Goal: Task Accomplishment & Management: Manage account settings

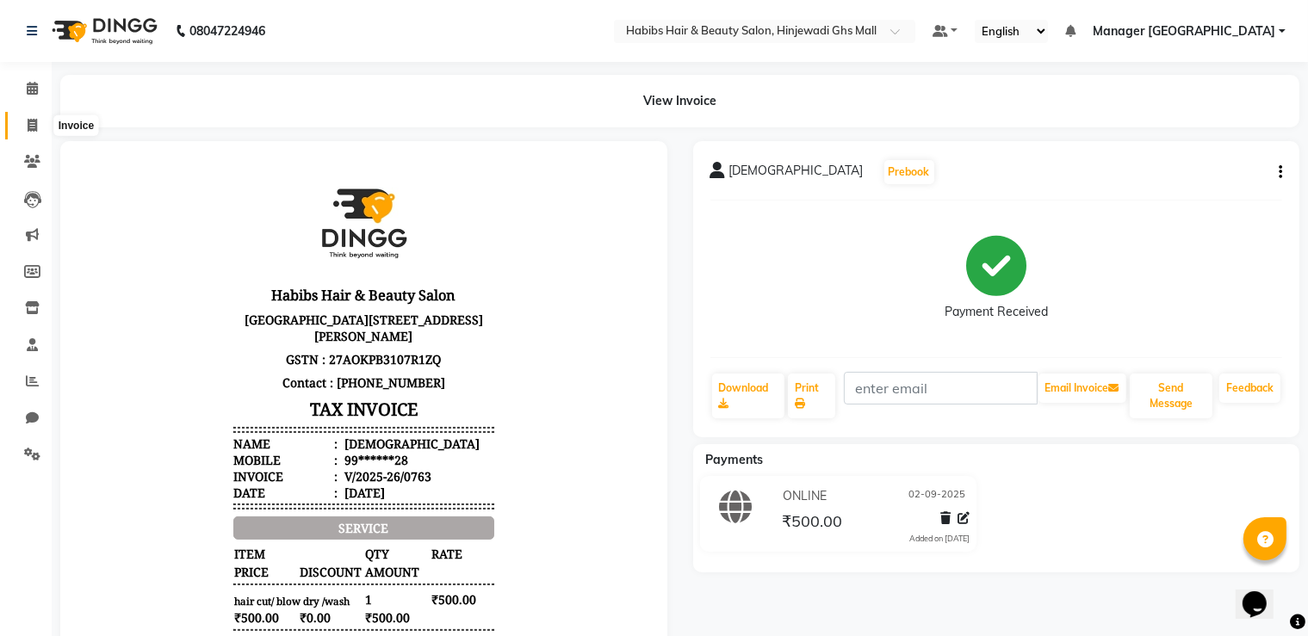
click at [16, 119] on link "Invoice" at bounding box center [25, 126] width 41 height 28
select select "service"
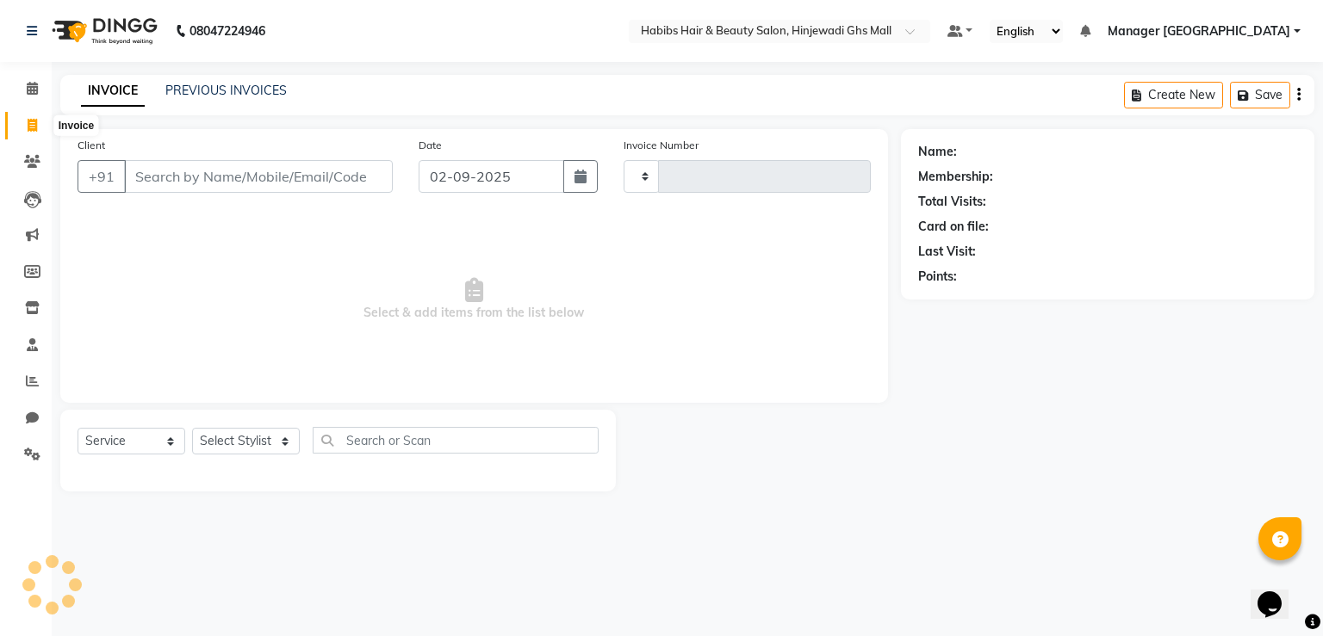
type input "0764"
click at [23, 120] on span at bounding box center [32, 126] width 30 height 20
select select "7463"
select select "service"
click at [313, 190] on div "Client +91" at bounding box center [235, 171] width 341 height 71
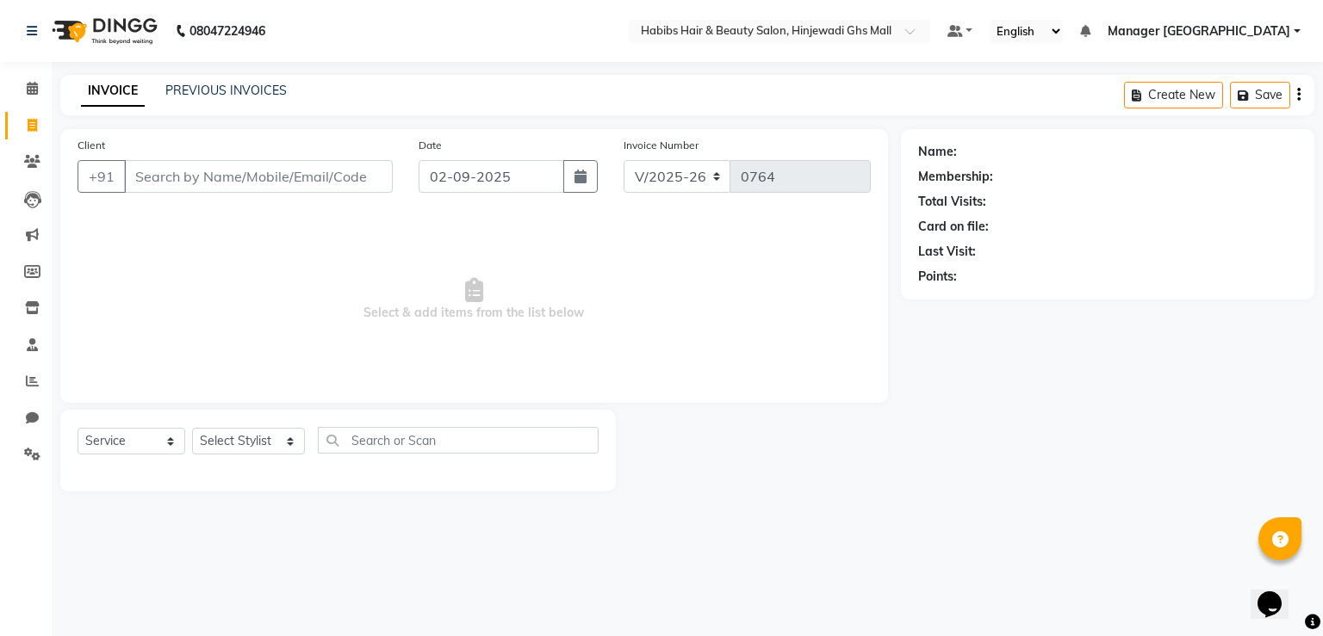
click at [377, 250] on span "Select & add items from the list below" at bounding box center [474, 300] width 793 height 172
click at [317, 179] on input "Client" at bounding box center [258, 176] width 269 height 33
type input "9765020151"
click at [338, 169] on span "Add Client" at bounding box center [348, 176] width 68 height 17
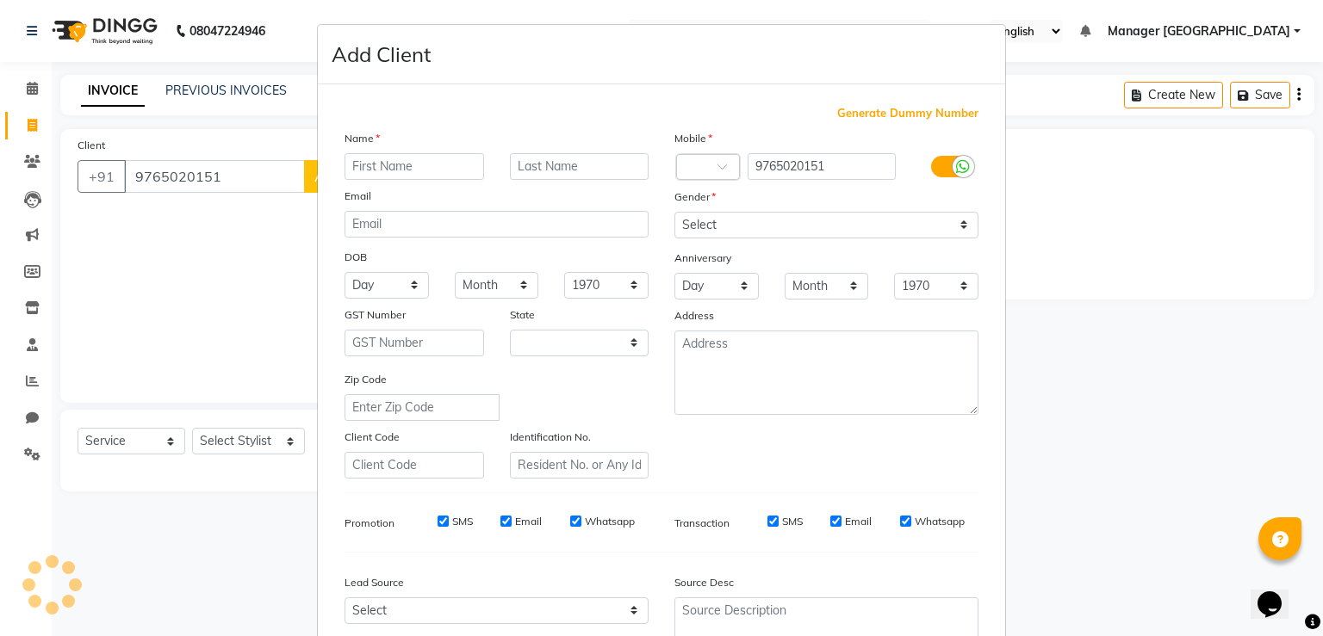
select select "22"
type input "aditya"
drag, startPoint x: 752, startPoint y: 209, endPoint x: 751, endPoint y: 243, distance: 33.6
click at [751, 210] on div "Gender" at bounding box center [826, 200] width 330 height 24
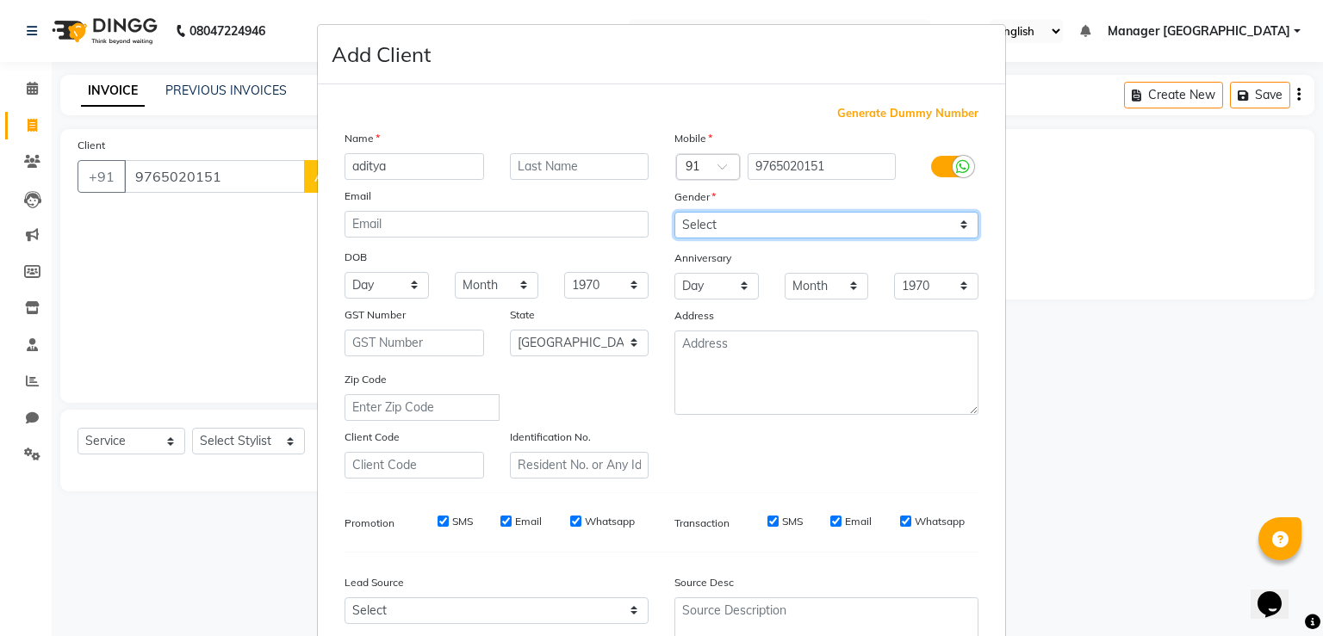
drag, startPoint x: 753, startPoint y: 230, endPoint x: 737, endPoint y: 235, distance: 16.3
click at [754, 230] on select "Select [DEMOGRAPHIC_DATA] [DEMOGRAPHIC_DATA] Other Prefer Not To Say" at bounding box center [826, 225] width 304 height 27
select select "[DEMOGRAPHIC_DATA]"
click at [674, 213] on select "Select [DEMOGRAPHIC_DATA] [DEMOGRAPHIC_DATA] Other Prefer Not To Say" at bounding box center [826, 225] width 304 height 27
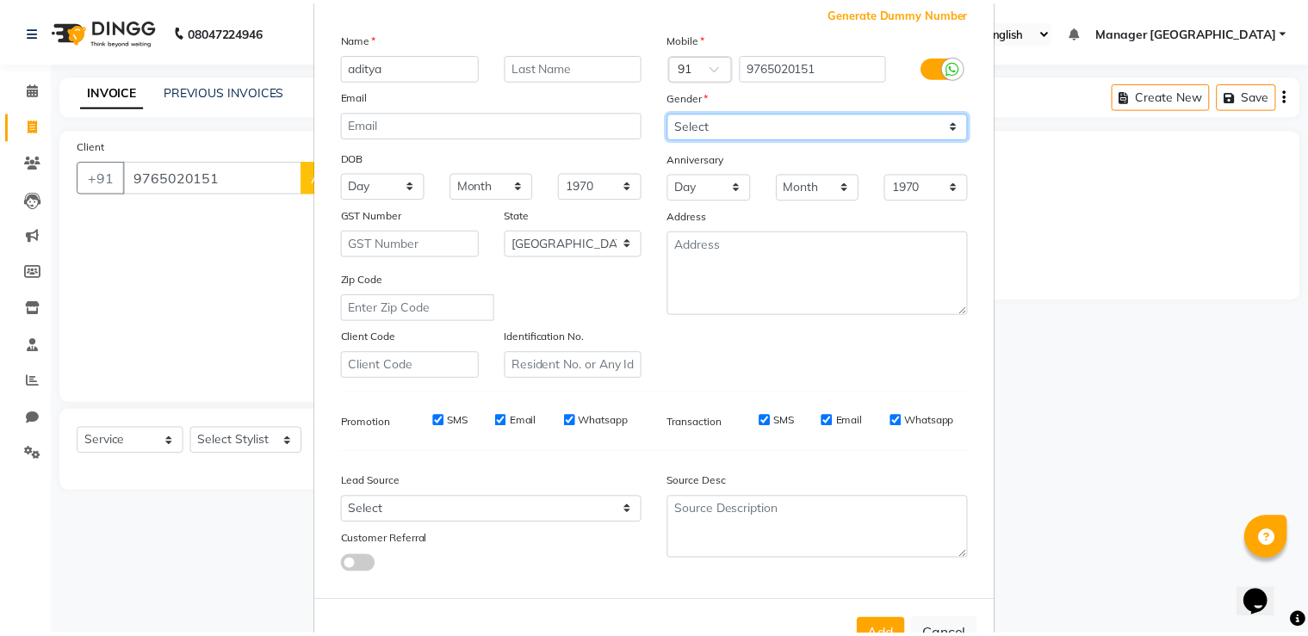
scroll to position [166, 0]
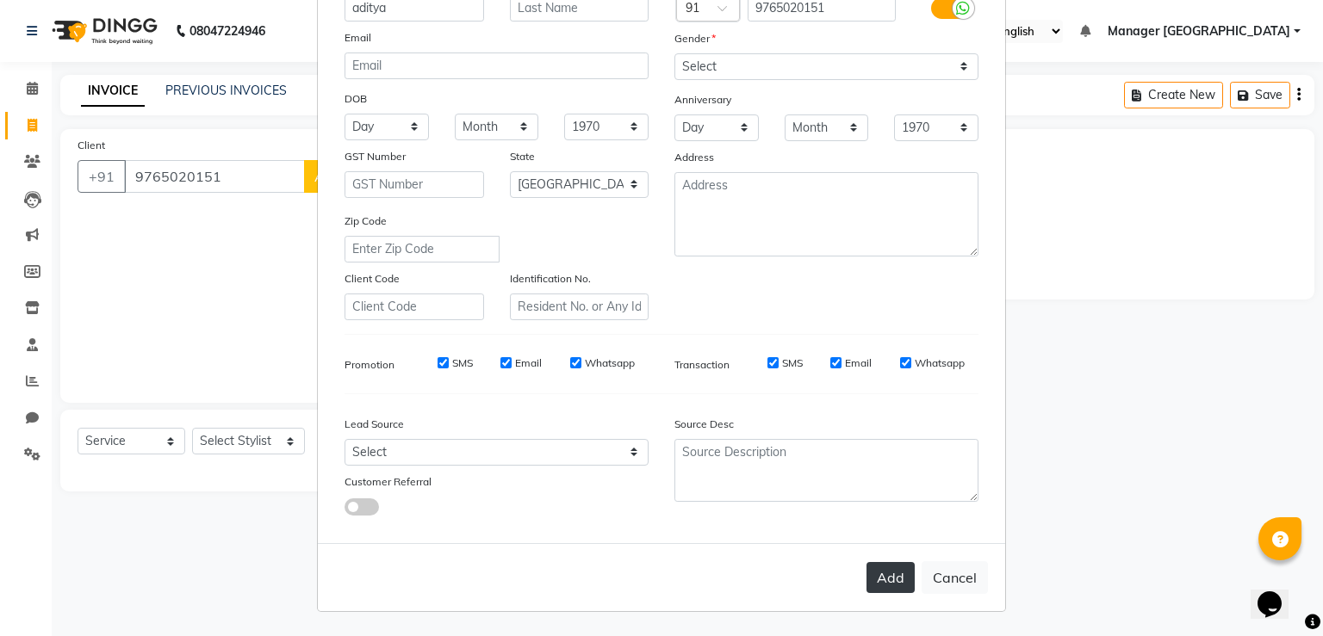
click at [892, 585] on button "Add" at bounding box center [890, 577] width 48 height 31
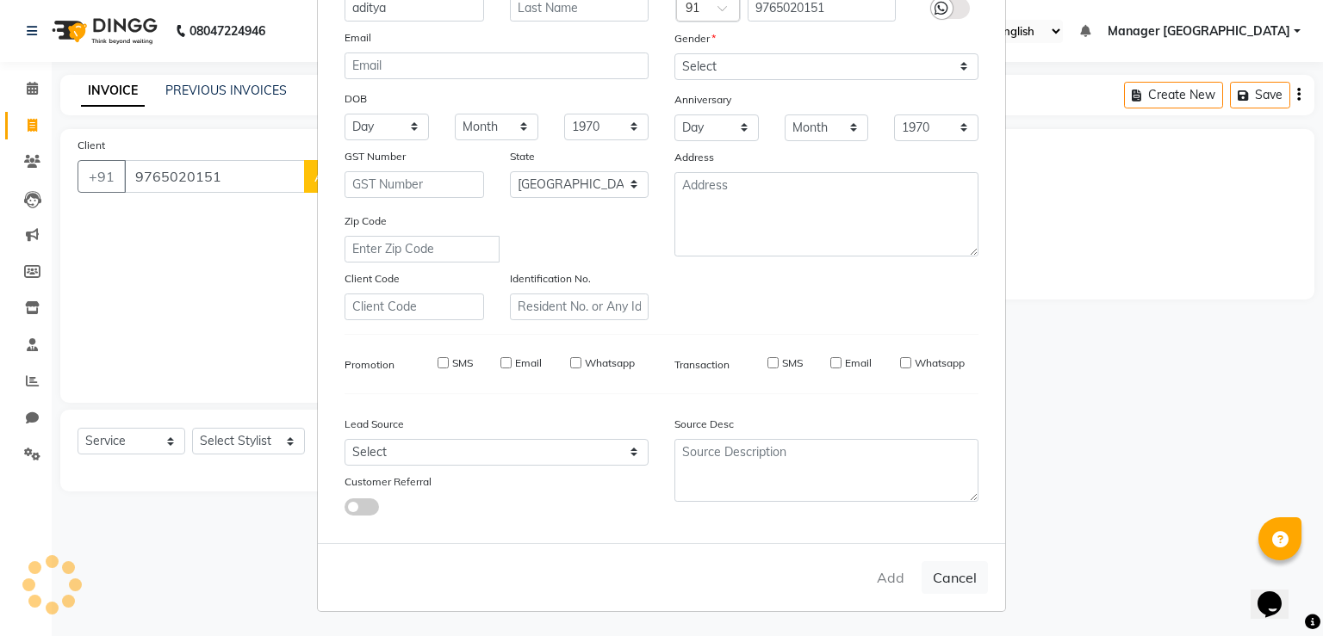
type input "97******51"
select select
select select "null"
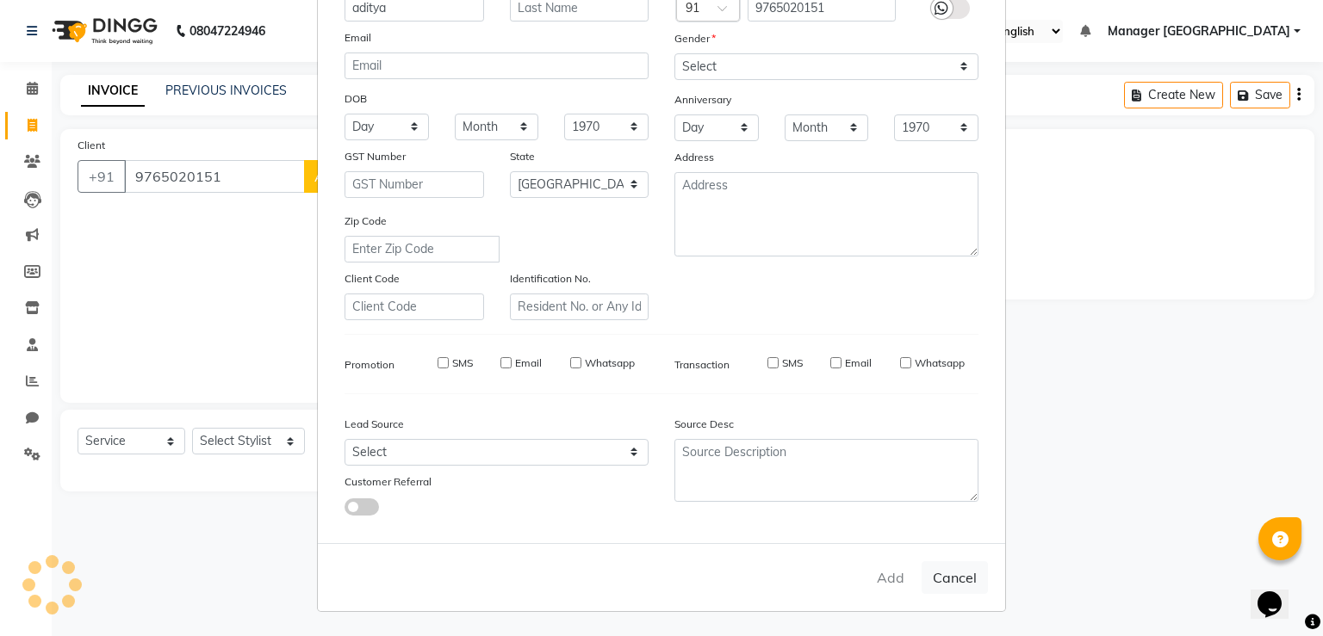
select select
checkbox input "false"
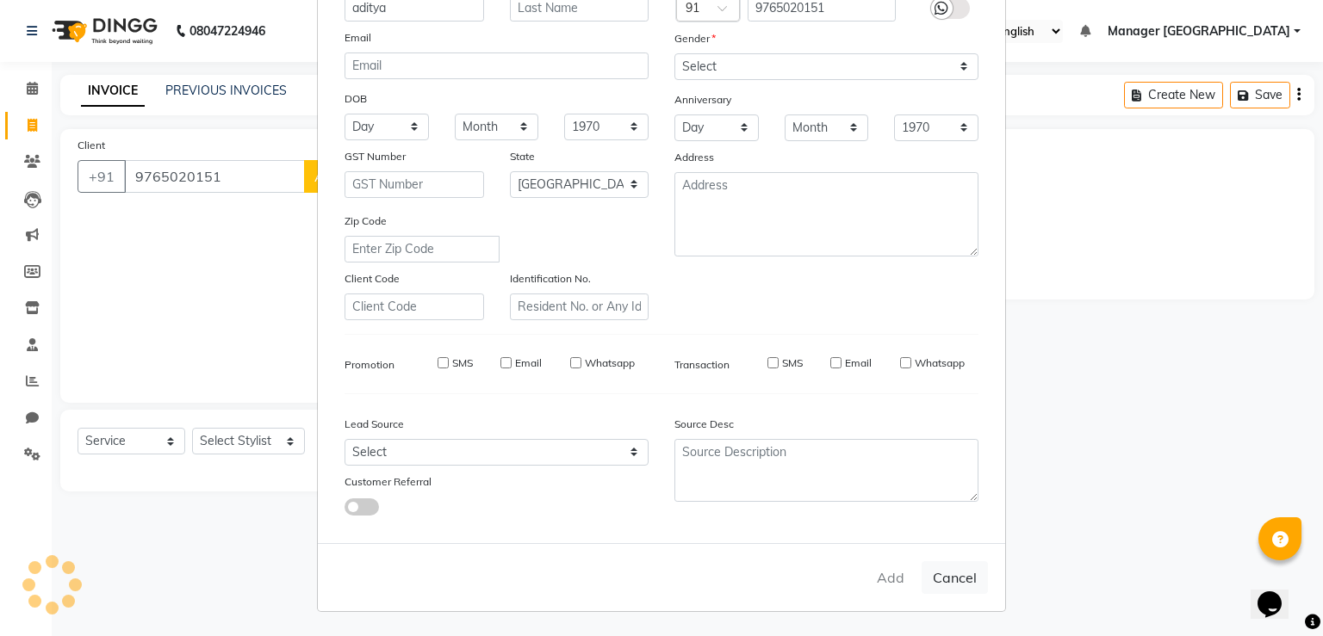
checkbox input "false"
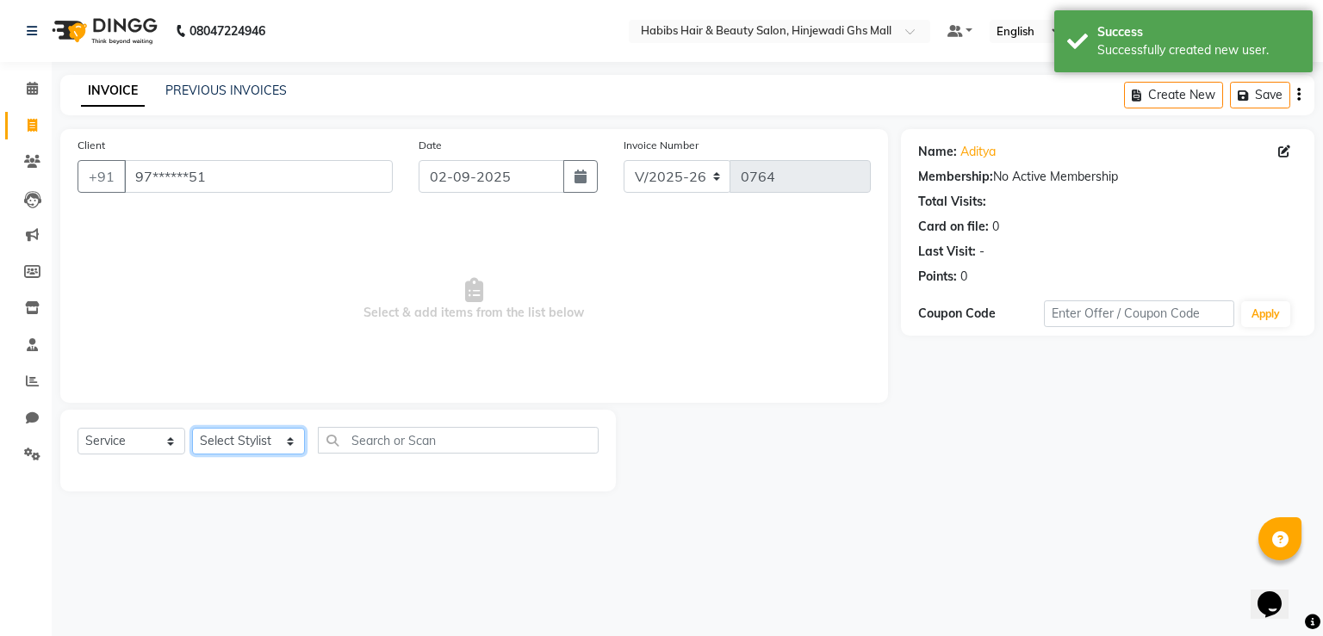
click at [248, 439] on select "Select Stylist GAURAV [PERSON_NAME] Manager GHS MALL [PERSON_NAME] POOJA [PERSO…" at bounding box center [248, 441] width 113 height 27
click at [192, 429] on select "Select Stylist GAURAV [PERSON_NAME] Manager GHS MALL [PERSON_NAME] POOJA [PERSO…" at bounding box center [248, 441] width 113 height 27
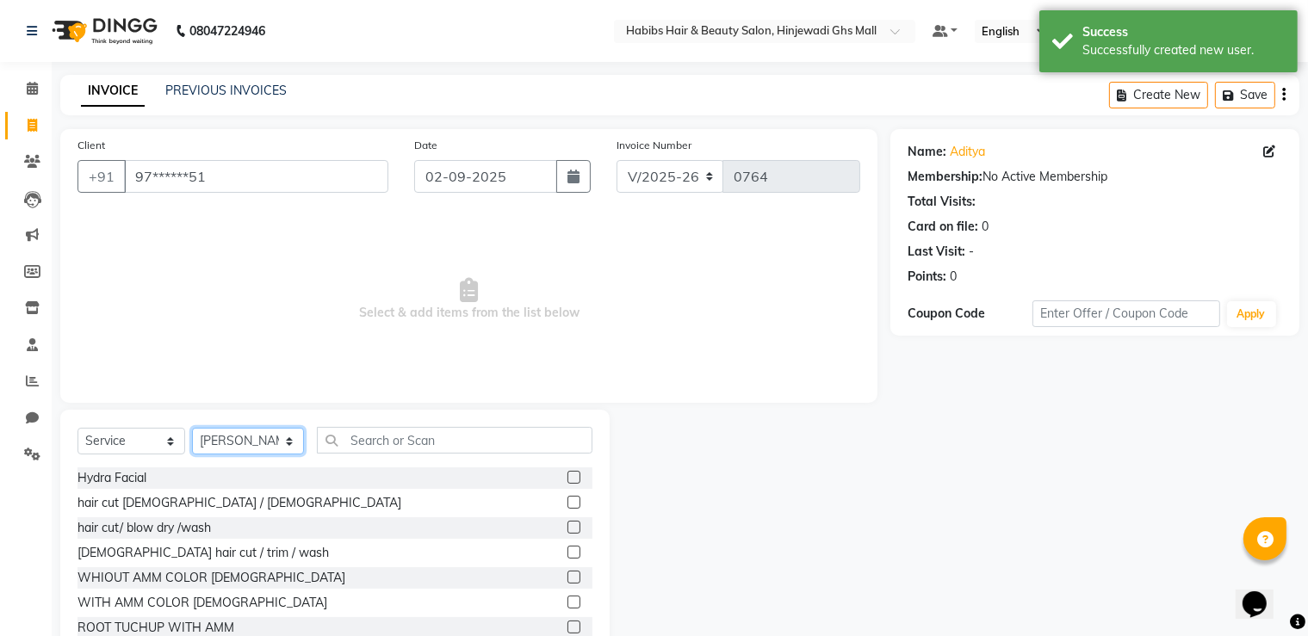
click at [246, 449] on select "Select Stylist GAURAV [PERSON_NAME] Manager GHS MALL [PERSON_NAME] POOJA [PERSO…" at bounding box center [248, 441] width 112 height 27
click at [192, 429] on select "Select Stylist GAURAV [PERSON_NAME] Manager GHS MALL [PERSON_NAME] POOJA [PERSO…" at bounding box center [248, 441] width 112 height 27
click at [252, 441] on select "Select Stylist GAURAV [PERSON_NAME] Manager GHS MALL [PERSON_NAME] POOJA [PERSO…" at bounding box center [248, 441] width 112 height 27
select select "65787"
click at [192, 429] on select "Select Stylist GAURAV [PERSON_NAME] Manager GHS MALL [PERSON_NAME] POOJA [PERSO…" at bounding box center [248, 441] width 112 height 27
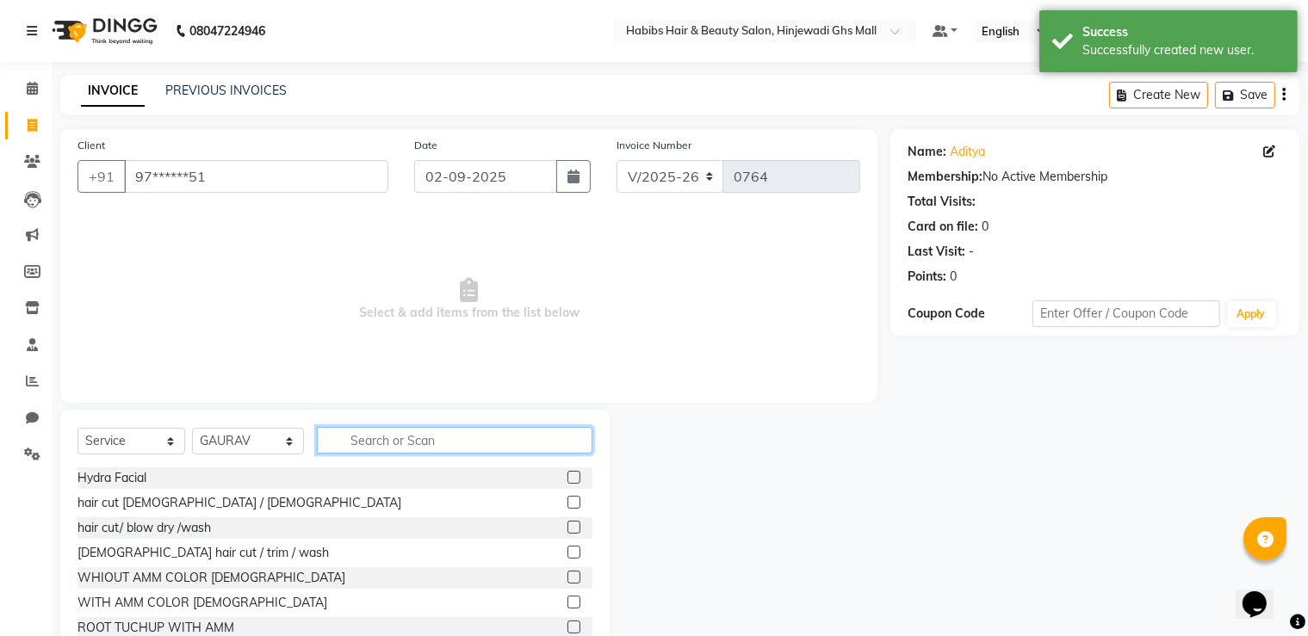
click at [382, 445] on input "text" at bounding box center [455, 440] width 276 height 27
drag, startPoint x: 558, startPoint y: 498, endPoint x: 613, endPoint y: 502, distance: 55.3
click at [568, 499] on label at bounding box center [574, 502] width 13 height 13
click at [568, 499] on input "checkbox" at bounding box center [573, 503] width 11 height 11
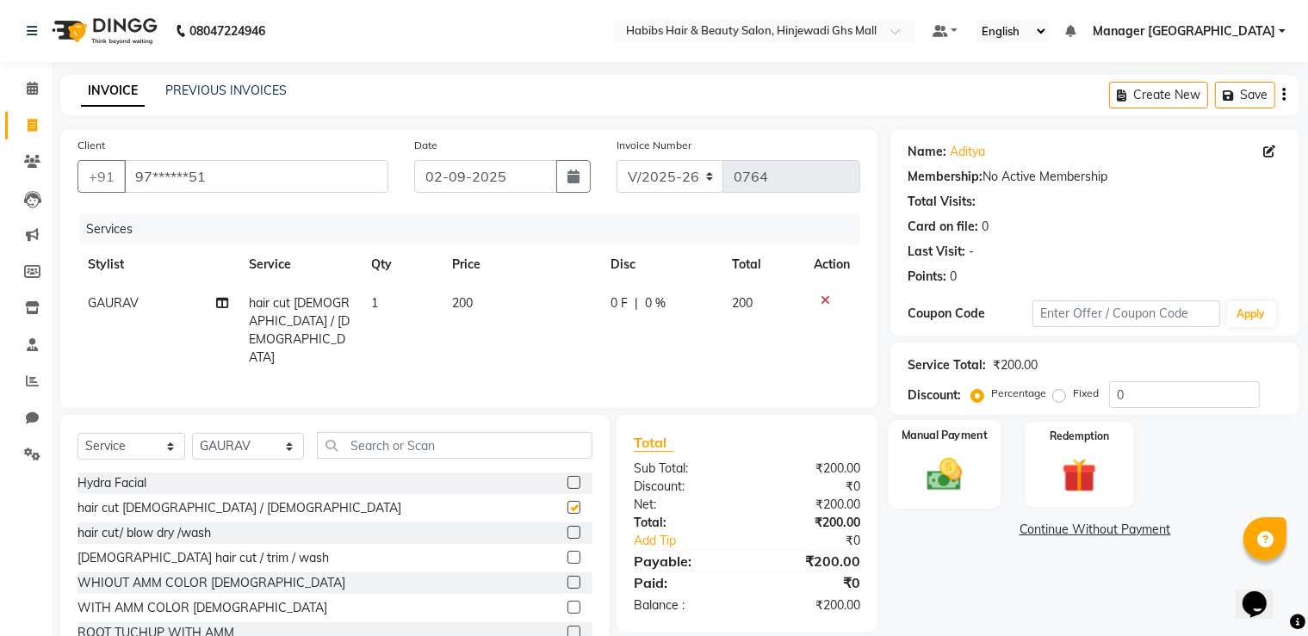
checkbox input "false"
click at [937, 455] on div "Manual Payment" at bounding box center [945, 464] width 113 height 89
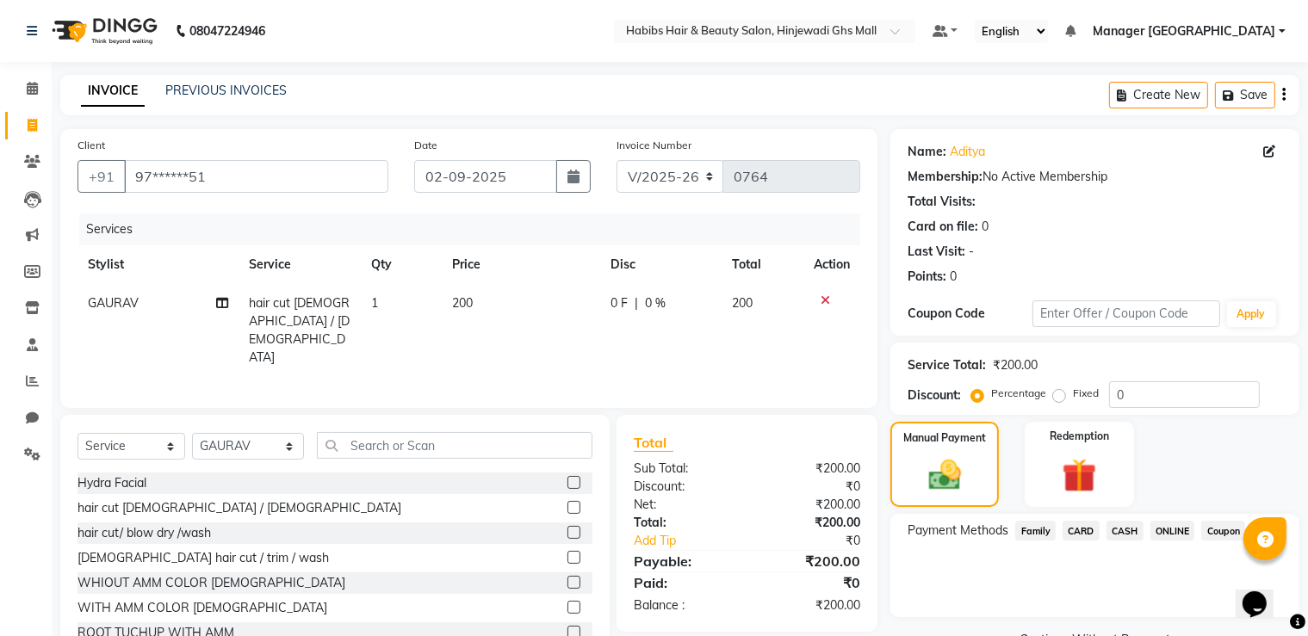
click at [1171, 533] on span "ONLINE" at bounding box center [1173, 531] width 45 height 20
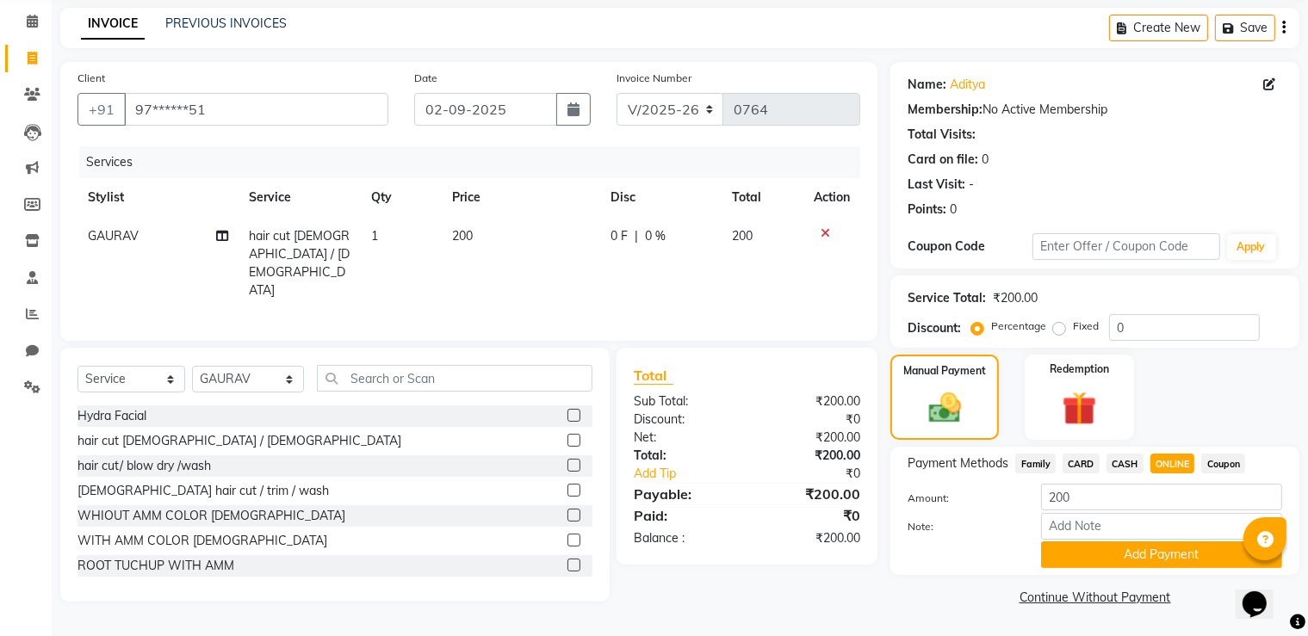
click at [1165, 547] on button "Add Payment" at bounding box center [1161, 555] width 241 height 27
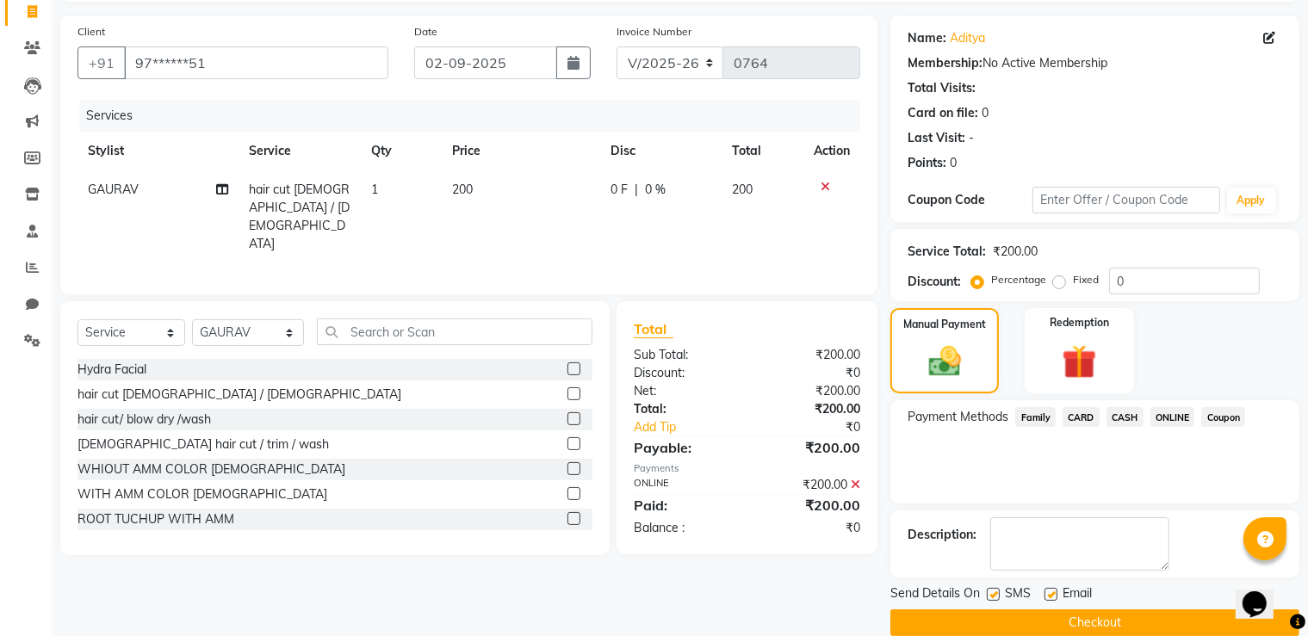
scroll to position [139, 0]
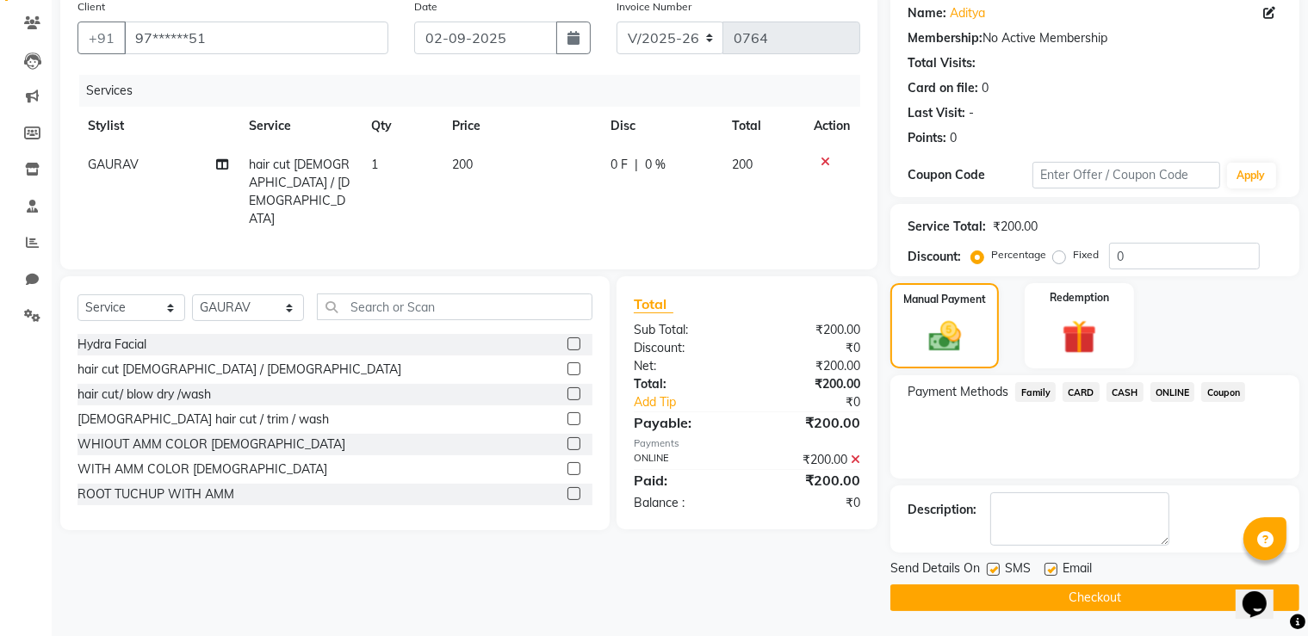
click at [1127, 593] on button "Checkout" at bounding box center [1094, 598] width 409 height 27
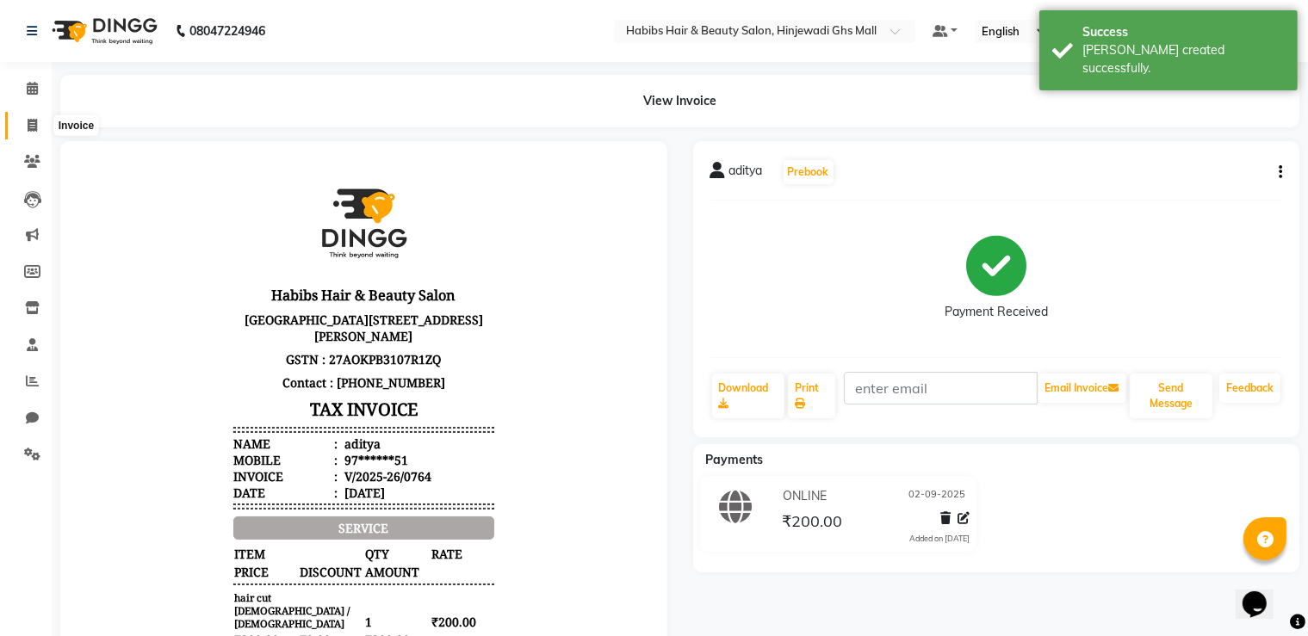
click at [29, 128] on icon at bounding box center [32, 125] width 9 height 13
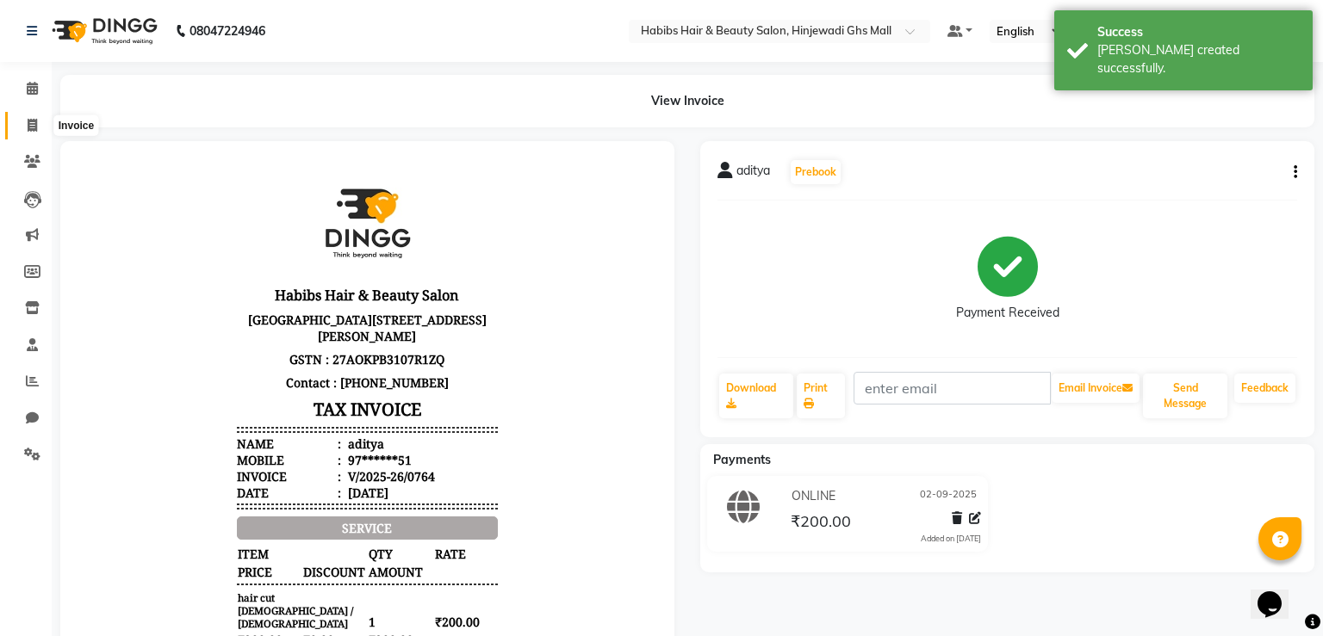
select select "7463"
select select "service"
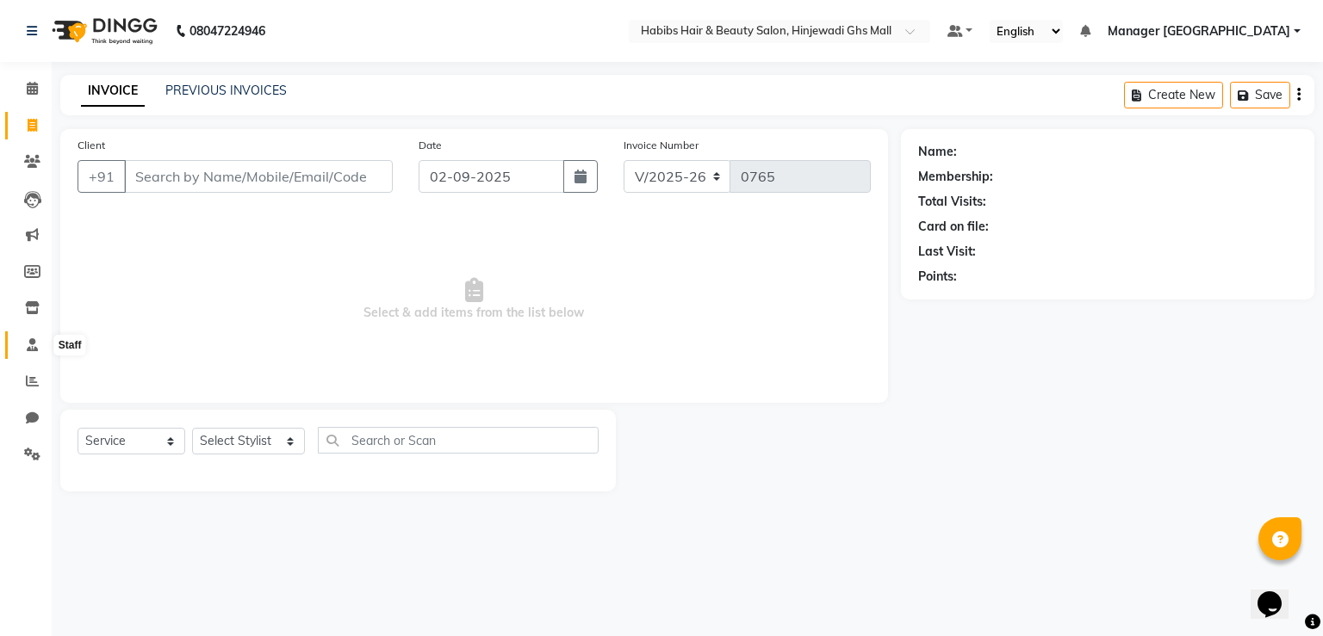
click at [33, 351] on icon at bounding box center [32, 344] width 11 height 13
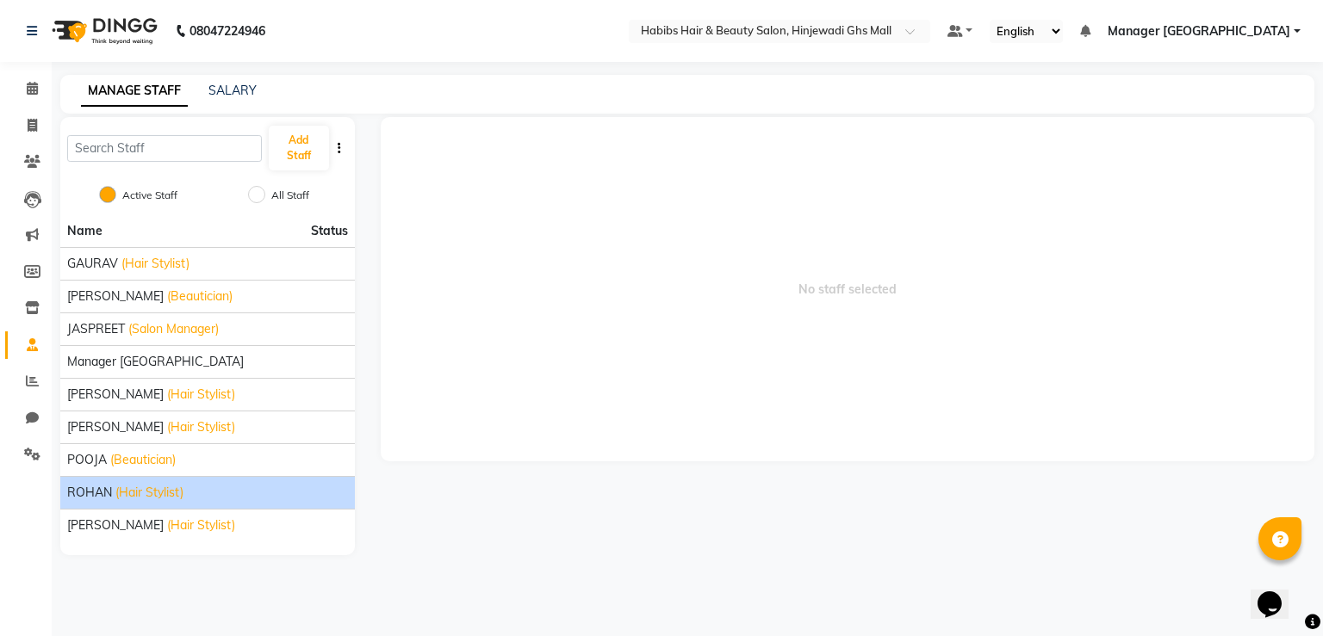
click at [172, 493] on span "(Hair Stylist)" at bounding box center [149, 493] width 68 height 18
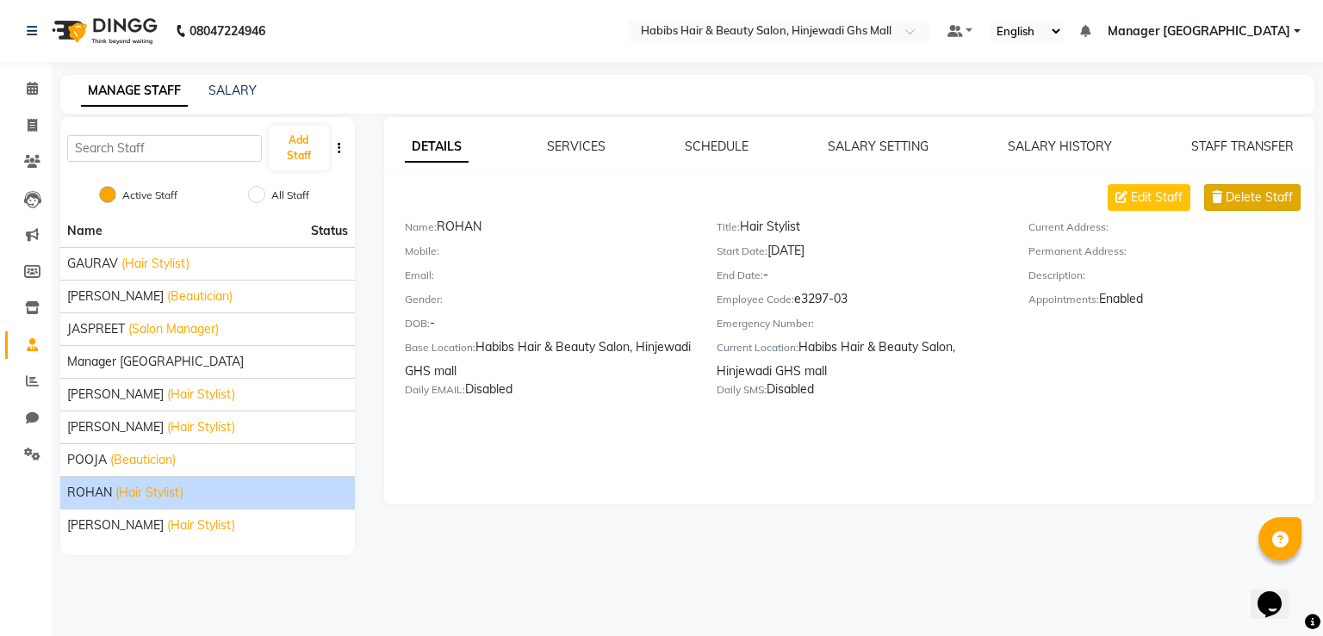
click at [1247, 195] on span "Delete Staff" at bounding box center [1258, 198] width 67 height 18
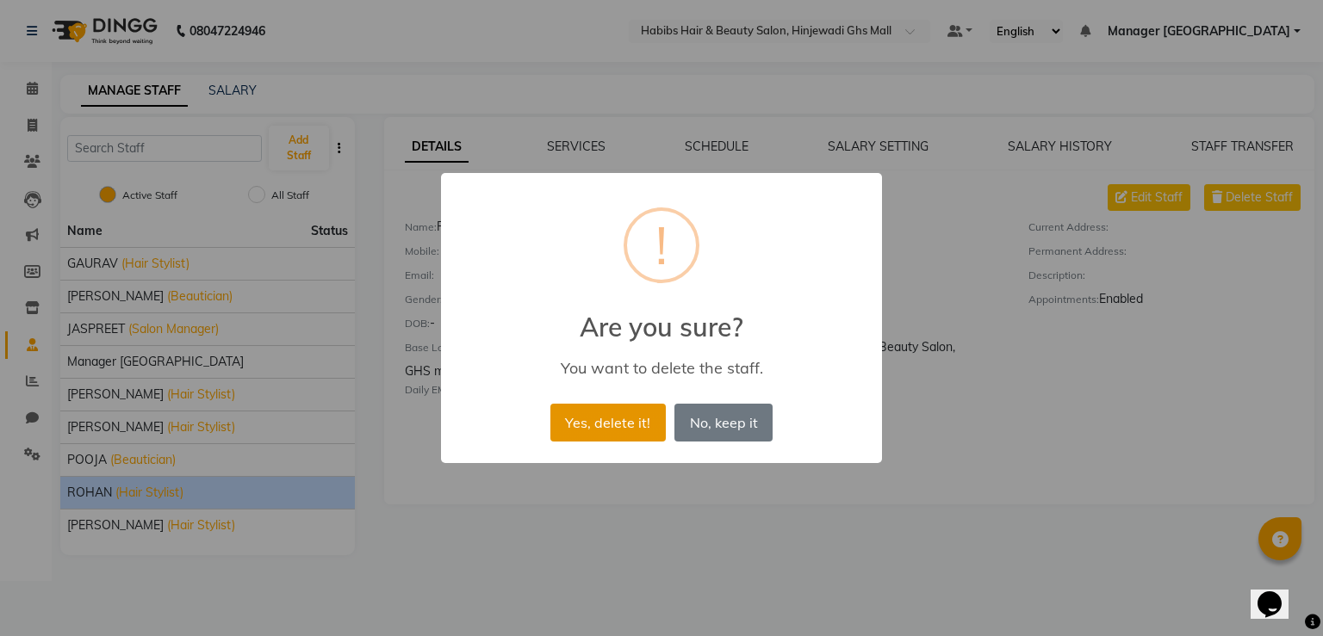
click at [617, 423] on button "Yes, delete it!" at bounding box center [607, 423] width 115 height 38
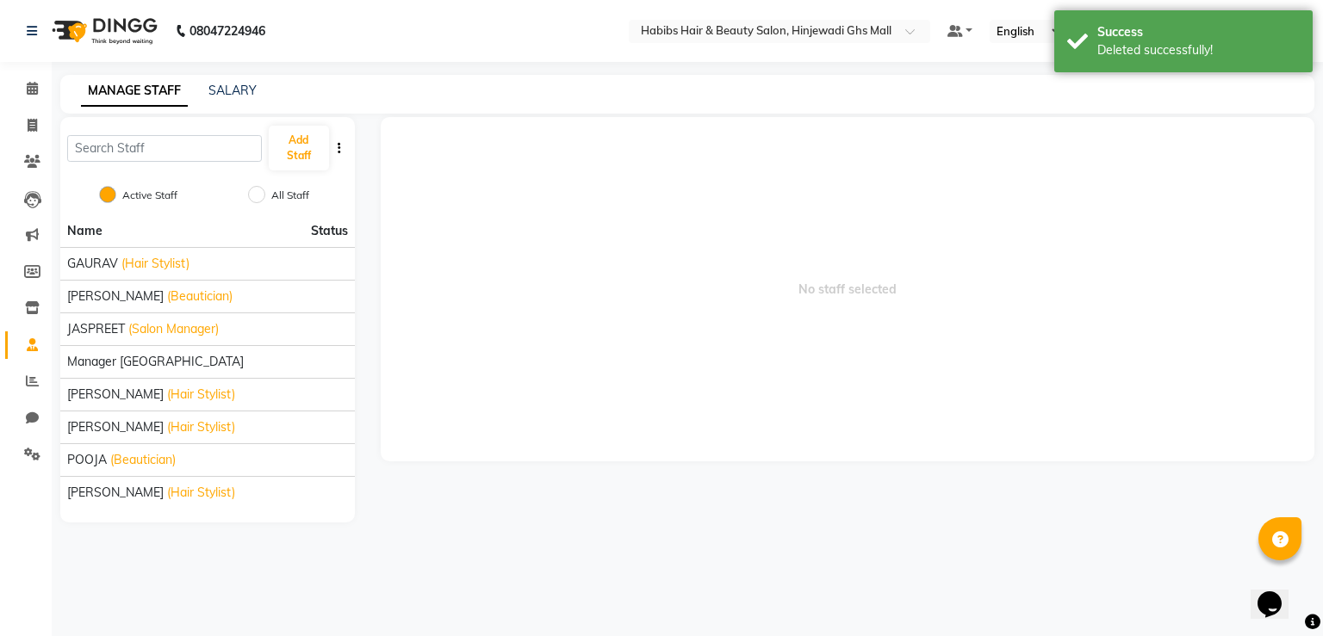
click at [616, 314] on span "No staff selected" at bounding box center [848, 289] width 934 height 344
